Goal: Task Accomplishment & Management: Complete application form

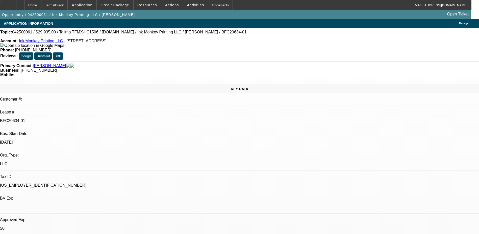
select select "0"
select select "2"
select select "0.1"
select select "0"
select select "2"
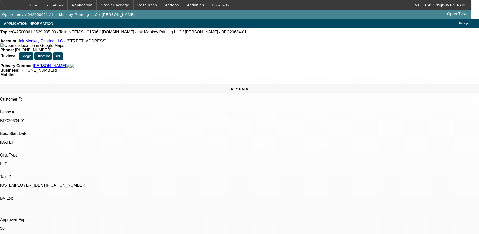
select select "0.1"
select select "0"
select select "2"
select select "0.1"
select select "0"
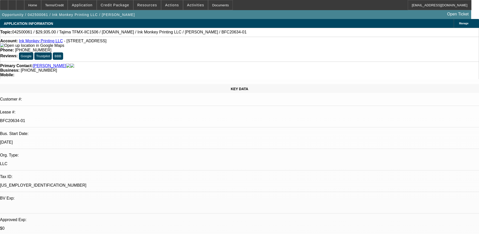
select select "2"
select select "0.1"
select select "1"
select select "2"
select select "4"
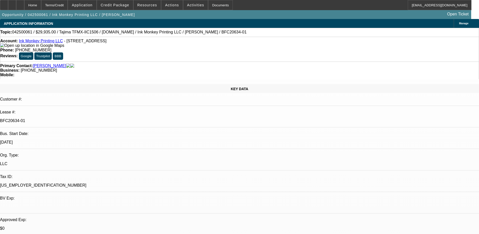
select select "1"
select select "2"
select select "4"
select select "1"
select select "2"
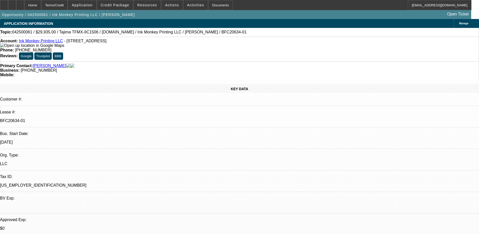
select select "4"
select select "1"
select select "2"
select select "4"
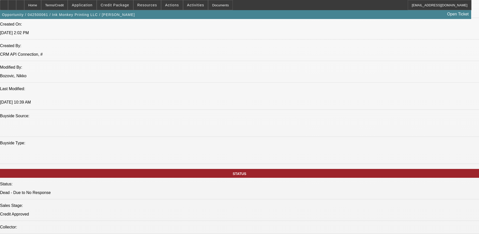
scroll to position [404, 0]
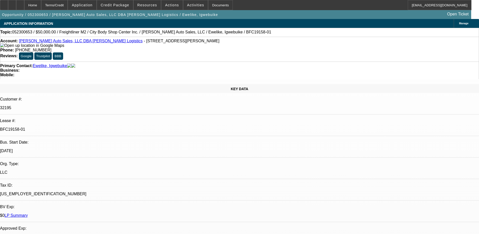
select select "0"
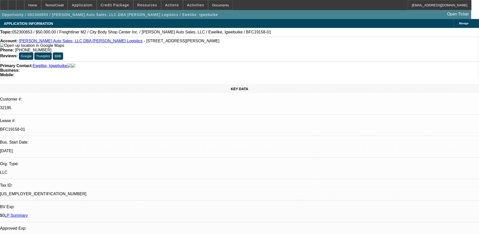
select select "0"
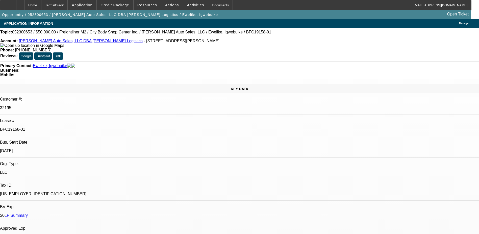
select select "0"
select select "1"
select select "6"
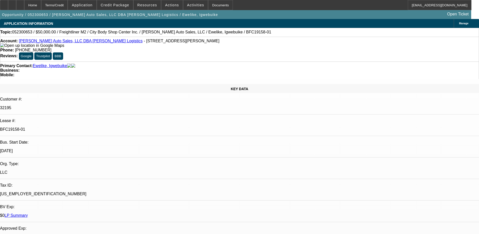
select select "1"
select select "6"
select select "1"
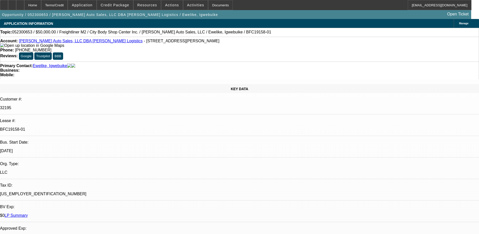
select select "6"
select select "1"
select select "6"
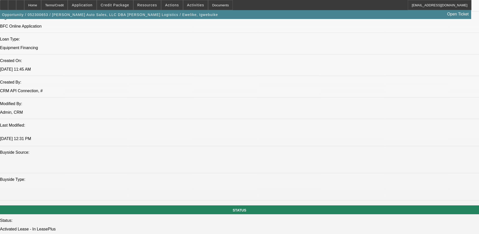
scroll to position [480, 0]
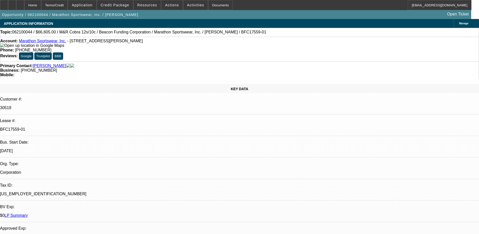
select select "0"
select select "2"
select select "0"
select select "2"
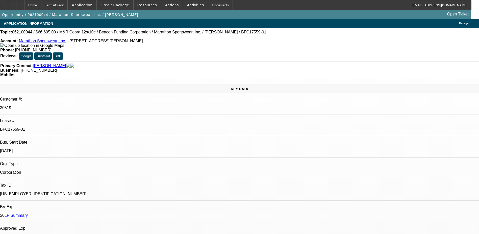
select select "0"
select select "2"
select select "0"
select select "2"
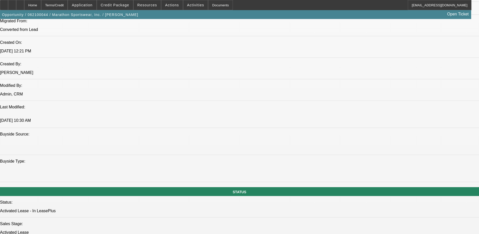
scroll to position [480, 0]
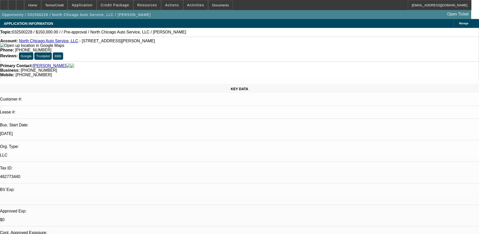
select select "0"
select select "2"
select select "0.1"
select select "1"
select select "2"
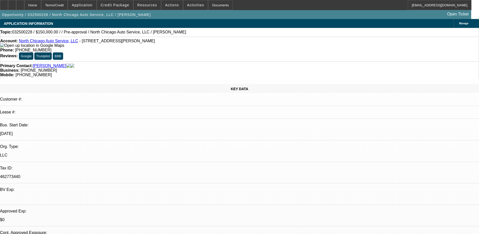
select select "4"
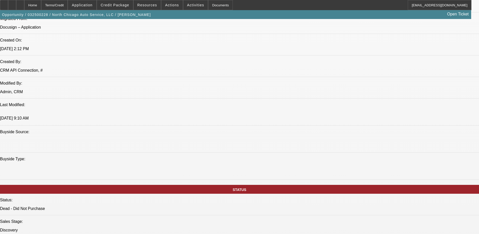
scroll to position [329, 0]
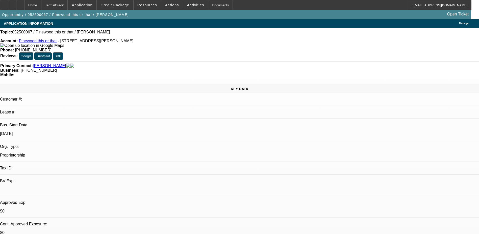
select select "0"
select select "2"
select select "0.1"
select select "1"
select select "2"
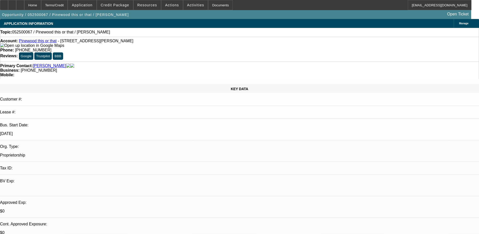
select select "4"
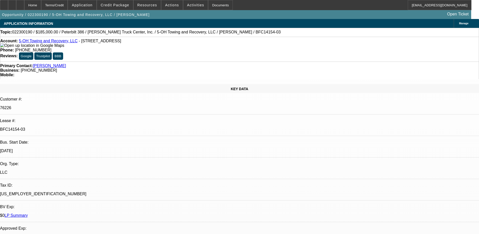
select select "0"
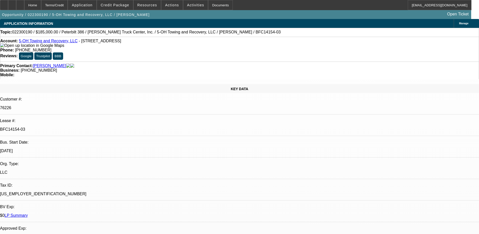
select select "0"
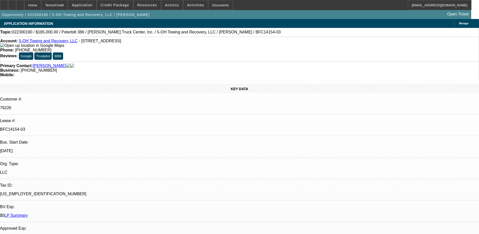
select select "0"
select select "1"
select select "6"
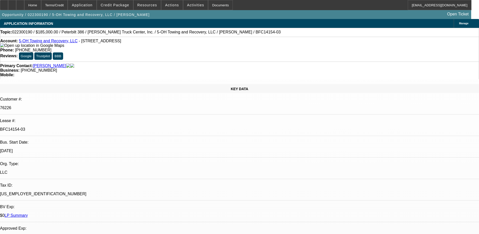
select select "1"
select select "6"
select select "1"
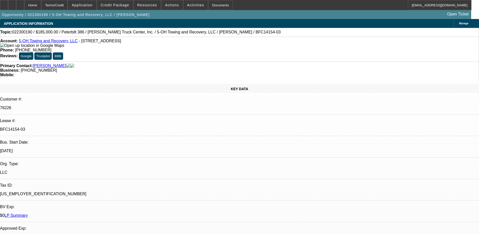
select select "6"
select select "1"
select select "6"
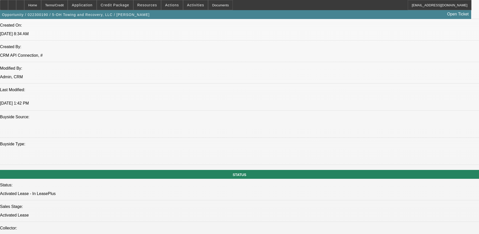
scroll to position [480, 0]
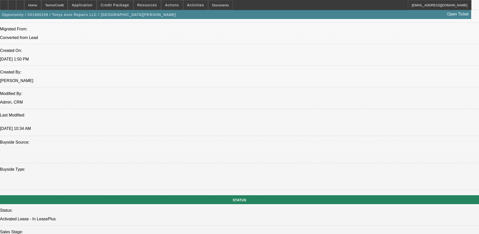
select select "0"
select select "2"
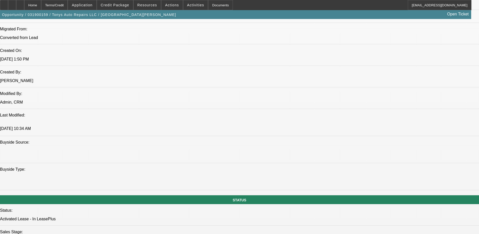
select select "0"
select select "0.1"
select select "2"
select select "0"
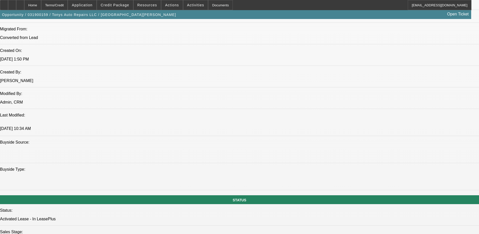
select select "2"
select select "0"
select select "1"
select select "2"
select select "6"
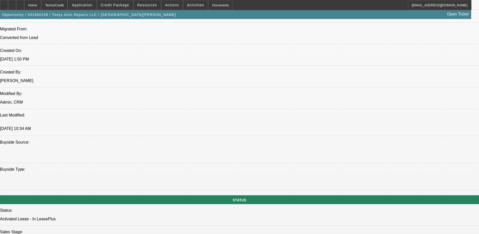
select select "1"
select select "2"
select select "6"
select select "1"
select select "2"
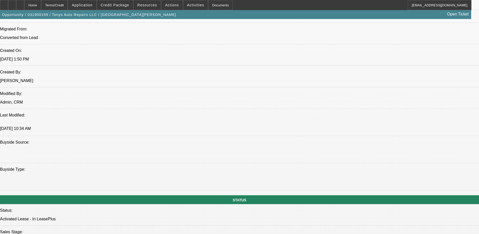
select select "6"
select select "1"
select select "2"
select select "6"
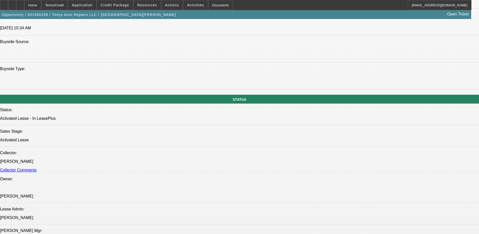
scroll to position [505, 0]
